Goal: Information Seeking & Learning: Learn about a topic

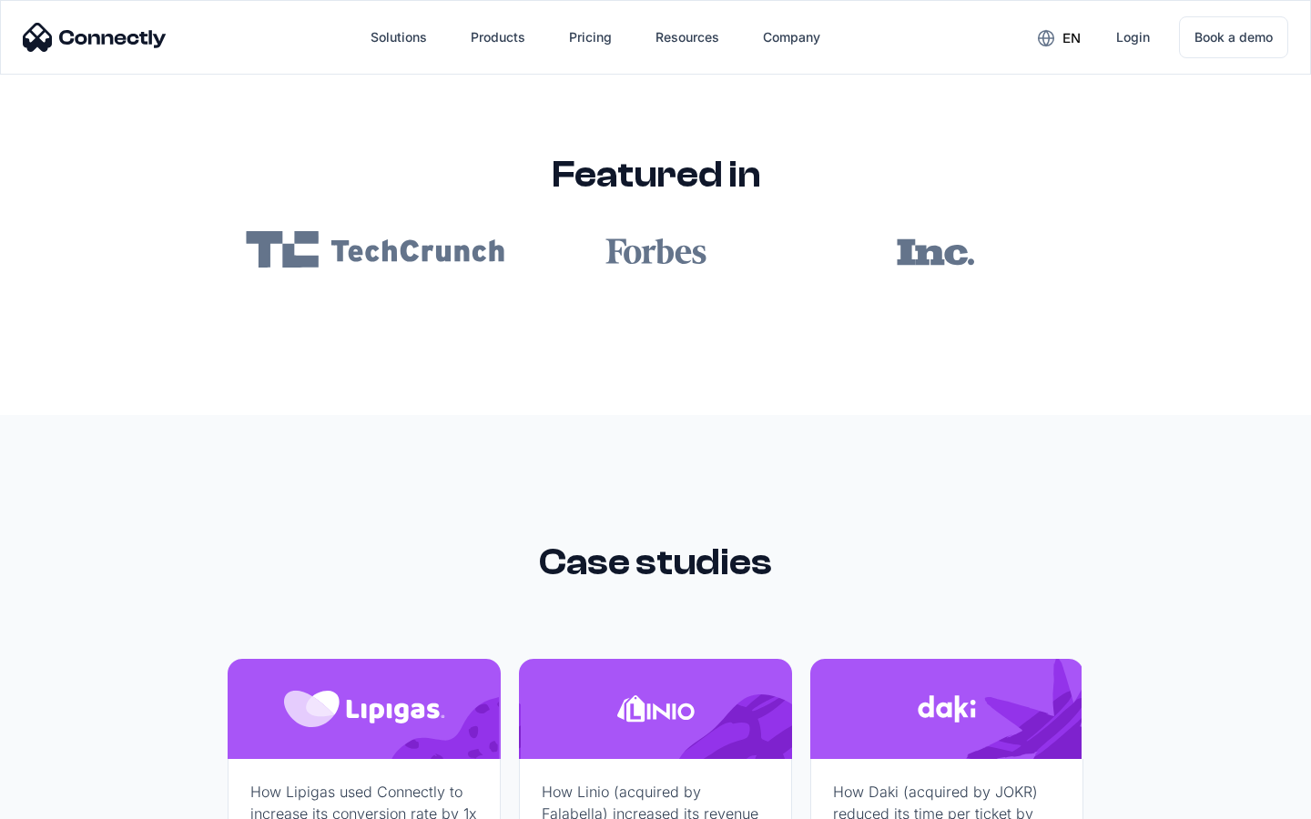
scroll to position [10900, 0]
